Goal: Task Accomplishment & Management: Manage account settings

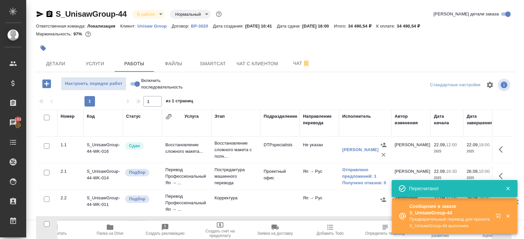
click at [63, 229] on span "Пересчитать" at bounding box center [54, 229] width 47 height 12
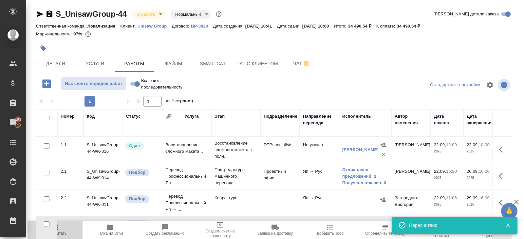
click at [58, 235] on button "Пересчитать" at bounding box center [54, 229] width 55 height 18
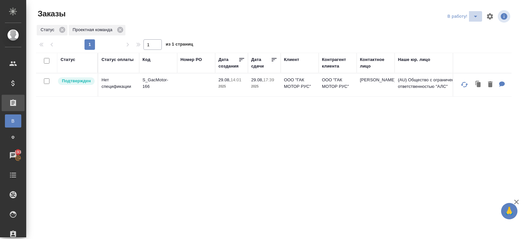
click at [476, 18] on icon "split button" at bounding box center [475, 16] width 8 height 8
click at [472, 28] on li "ПМ" at bounding box center [463, 29] width 36 height 10
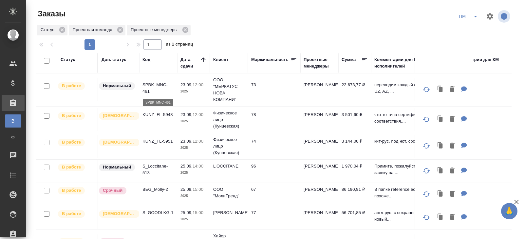
click at [145, 86] on p "SPBK_MNC-461" at bounding box center [157, 87] width 31 height 13
click at [159, 114] on p "KUNZ_FL-5948" at bounding box center [157, 114] width 31 height 7
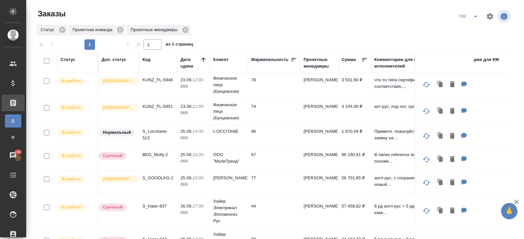
scroll to position [35, 0]
click at [140, 130] on td "S_Loccitane-513" at bounding box center [158, 135] width 38 height 23
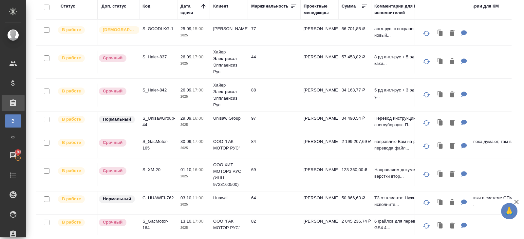
scroll to position [0, 0]
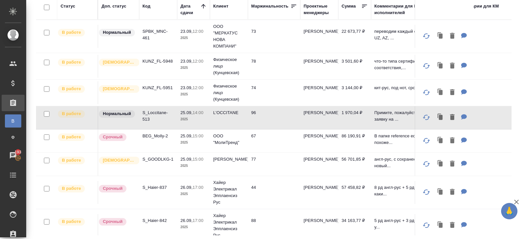
click at [153, 136] on p "BEG_Molly-2" at bounding box center [157, 136] width 31 height 7
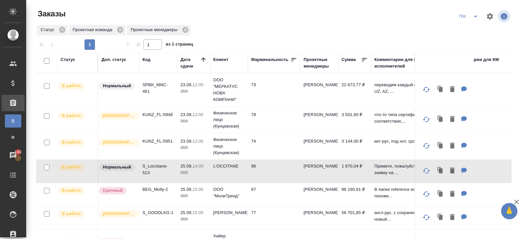
click at [473, 19] on icon "split button" at bounding box center [475, 16] width 8 height 8
click at [473, 29] on li "В работу!" at bounding box center [468, 29] width 33 height 10
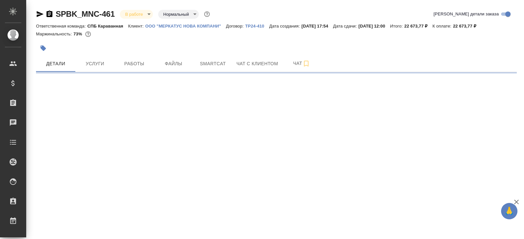
click at [137, 56] on button "Работы" at bounding box center [134, 63] width 39 height 16
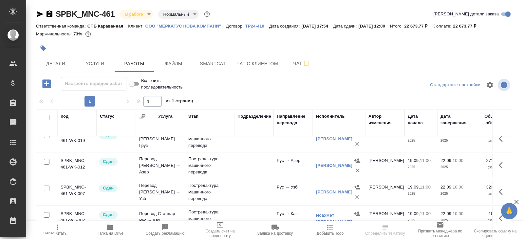
scroll to position [35, 0]
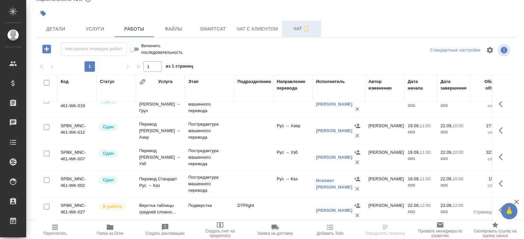
click at [291, 31] on span "Чат" at bounding box center [301, 29] width 31 height 8
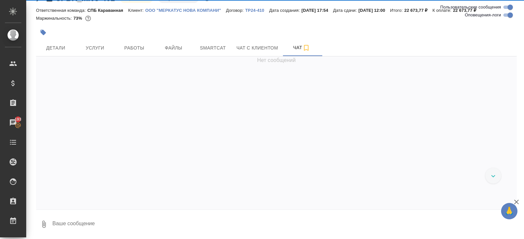
scroll to position [4308, 0]
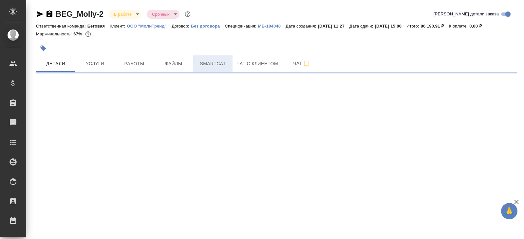
select select "RU"
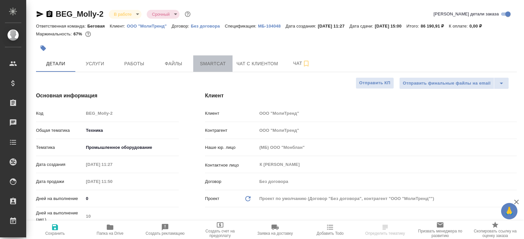
type textarea "x"
click at [210, 58] on button "Smartcat" at bounding box center [212, 63] width 39 height 16
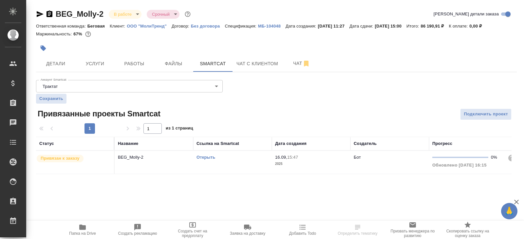
click at [205, 156] on link "Открыть" at bounding box center [205, 156] width 19 height 5
click at [131, 62] on span "Работы" at bounding box center [133, 64] width 31 height 8
